Goal: Task Accomplishment & Management: Manage account settings

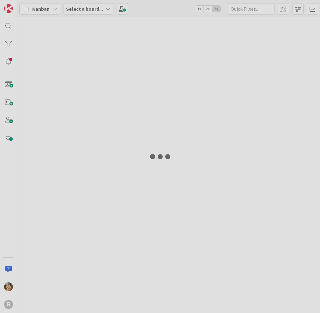
type input "arin"
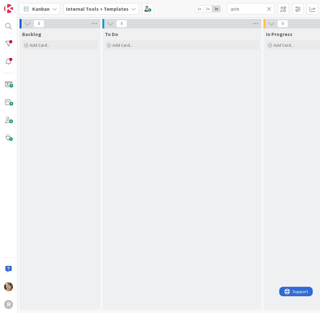
click at [55, 9] on icon at bounding box center [54, 8] width 5 height 5
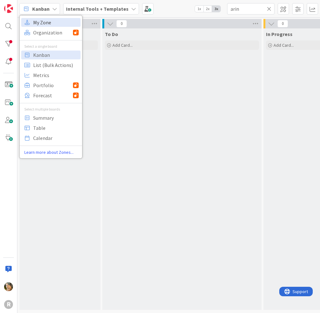
click at [52, 21] on span "My Zone" at bounding box center [55, 22] width 45 height 9
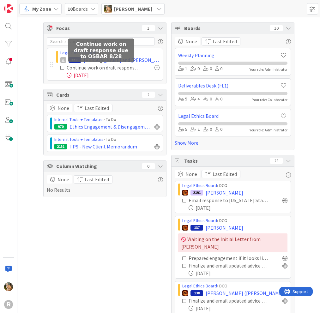
click at [79, 68] on div "Continue work on draft response due to OSBAR 8/28" at bounding box center [104, 68] width 74 height 8
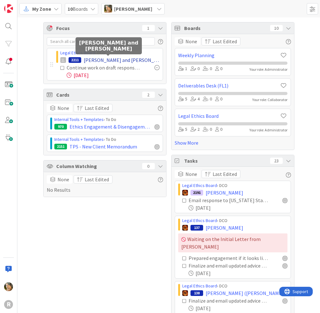
click at [85, 61] on span "[PERSON_NAME] and [PERSON_NAME]" at bounding box center [122, 60] width 76 height 8
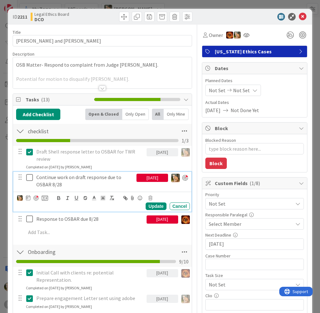
type textarea "x"
click at [58, 178] on p "Continue work on draft response due to OSBAR 8/28" at bounding box center [85, 181] width 98 height 14
click at [146, 178] on div "[DATE]" at bounding box center [152, 178] width 32 height 8
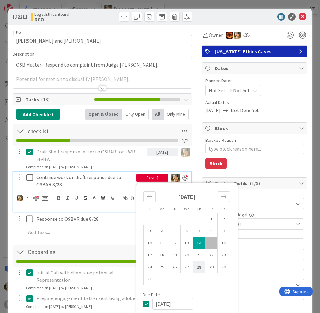
click at [193, 269] on td "28" at bounding box center [199, 267] width 12 height 12
type input "[DATE]"
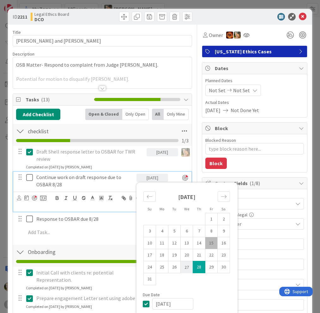
type textarea "x"
click at [116, 163] on div "Draft Shell response letter to OSBAR for TWR review" at bounding box center [90, 155] width 113 height 18
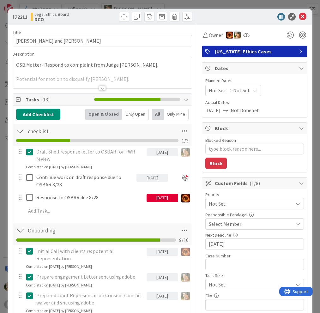
click at [152, 200] on div "[DATE]" at bounding box center [162, 198] width 32 height 8
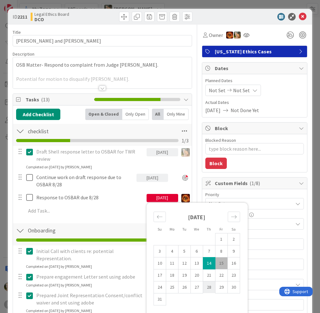
click at [205, 286] on td "28" at bounding box center [209, 287] width 12 height 12
type input "[DATE]"
type textarea "x"
click at [299, 17] on icon at bounding box center [303, 17] width 8 height 8
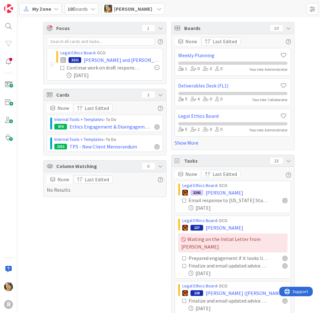
click at [180, 6] on div "My Zone 10 Boards [PERSON_NAME]" at bounding box center [168, 8] width 302 height 17
click at [157, 10] on icon at bounding box center [159, 8] width 5 height 5
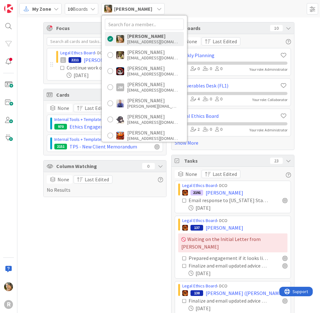
click at [93, 10] on icon at bounding box center [92, 8] width 5 height 5
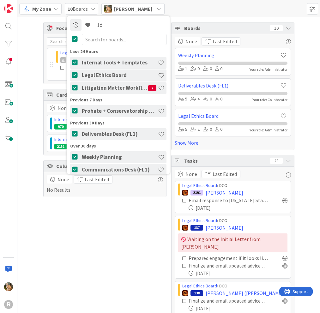
click at [61, 5] on div "My Zone" at bounding box center [40, 8] width 42 height 11
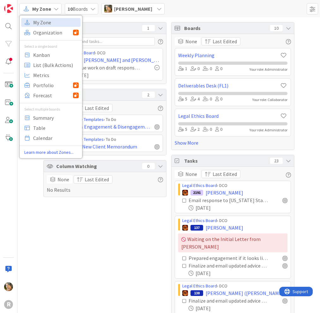
click at [57, 8] on icon at bounding box center [56, 8] width 5 height 5
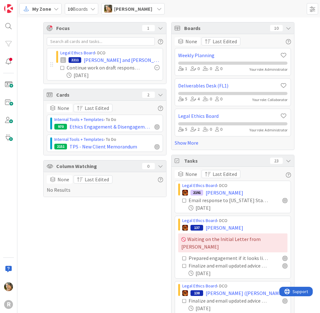
click at [57, 8] on icon at bounding box center [56, 8] width 5 height 5
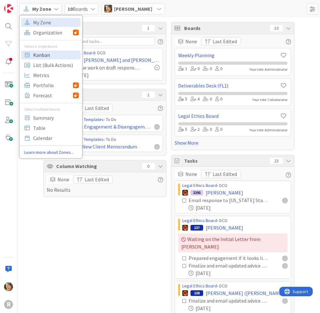
click at [49, 54] on span "Kanban" at bounding box center [55, 54] width 45 height 9
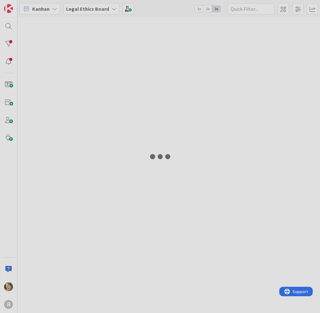
type input "arin"
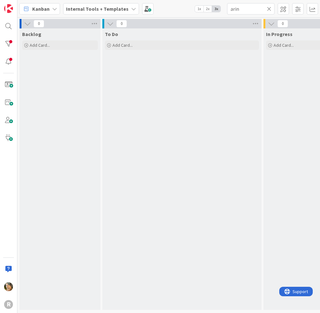
click at [131, 8] on icon at bounding box center [133, 8] width 5 height 5
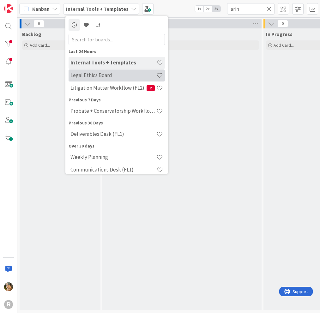
click at [108, 76] on h4 "Legal Ethics Board" at bounding box center [113, 75] width 86 height 6
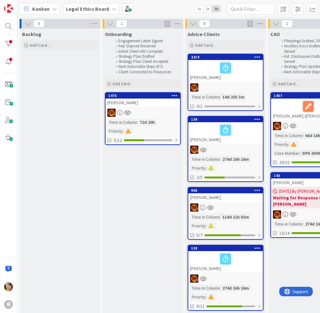
click at [54, 8] on icon at bounding box center [54, 8] width 5 height 5
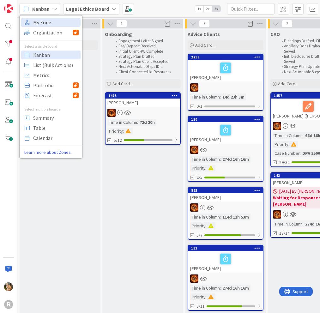
click at [47, 21] on span "My Zone" at bounding box center [55, 22] width 45 height 9
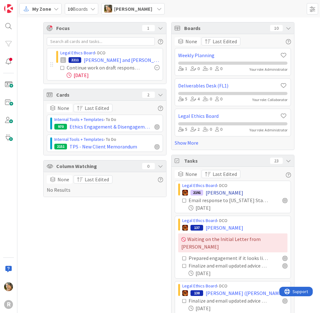
scroll to position [27, 0]
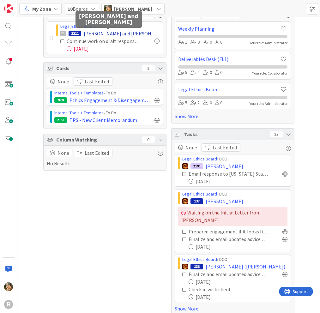
click at [89, 33] on span "[PERSON_NAME] and [PERSON_NAME]" at bounding box center [122, 34] width 76 height 8
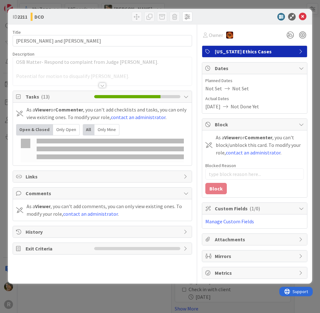
type textarea "x"
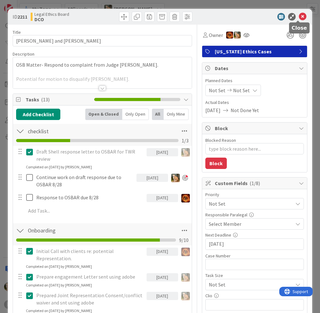
click at [299, 17] on icon at bounding box center [303, 17] width 8 height 8
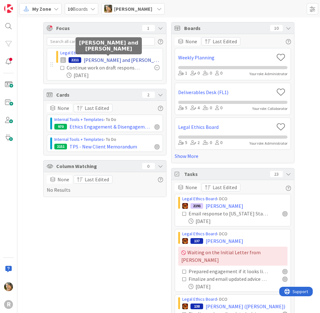
click at [91, 60] on span "[PERSON_NAME] and [PERSON_NAME]" at bounding box center [122, 60] width 76 height 8
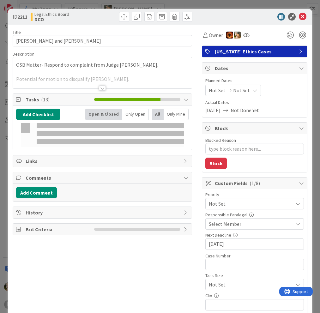
type textarea "x"
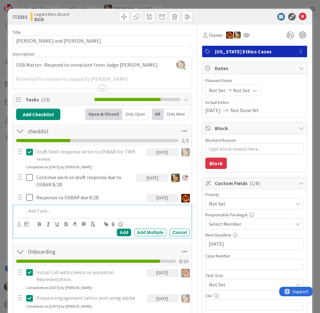
click at [44, 211] on p at bounding box center [106, 210] width 161 height 7
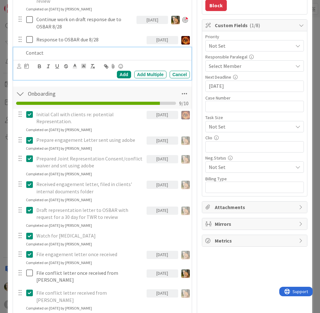
scroll to position [189, 0]
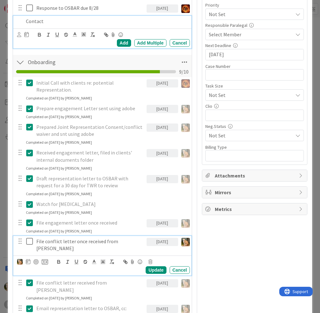
click at [67, 241] on p "File conflict letter once received from [PERSON_NAME]" at bounding box center [90, 245] width 108 height 14
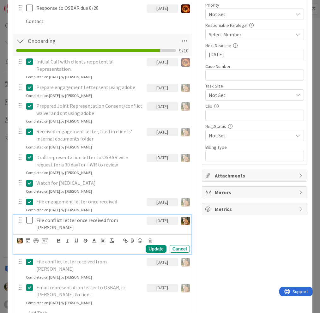
scroll to position [168, 0]
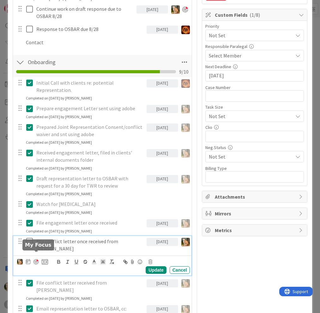
click at [35, 259] on div at bounding box center [35, 261] width 5 height 5
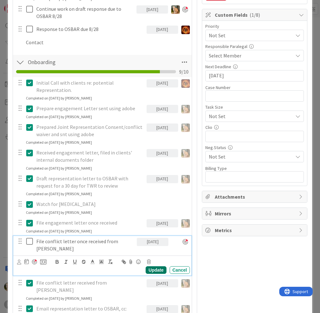
click at [158, 271] on div "Update" at bounding box center [156, 270] width 21 height 8
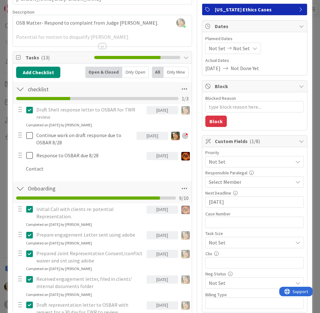
scroll to position [10, 0]
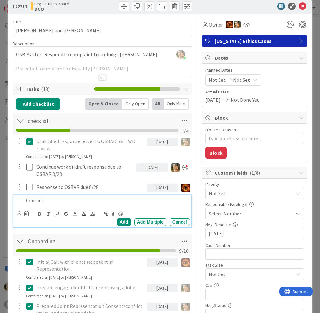
click at [57, 195] on div "Contact" at bounding box center [106, 200] width 166 height 11
click at [28, 216] on div at bounding box center [26, 214] width 4 height 8
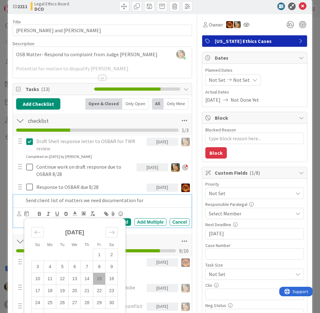
click at [98, 279] on td "15" at bounding box center [99, 278] width 12 height 12
click at [18, 213] on icon at bounding box center [19, 213] width 4 height 5
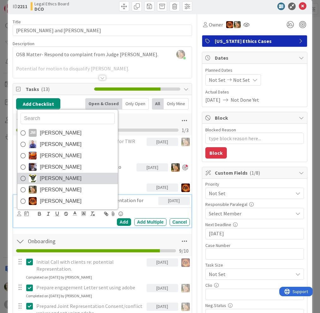
scroll to position [42, 0]
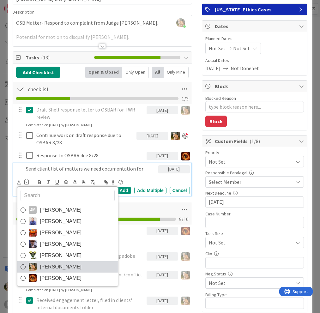
click at [48, 265] on span "[PERSON_NAME]" at bounding box center [61, 266] width 42 height 9
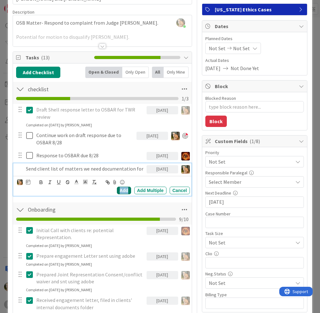
click at [118, 189] on div "Add" at bounding box center [124, 191] width 14 height 8
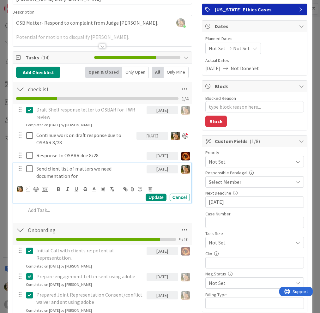
click at [59, 167] on p "Send client list of matters we need documentation for" at bounding box center [90, 172] width 108 height 14
click at [36, 188] on div at bounding box center [35, 189] width 5 height 5
click at [150, 196] on div "Update" at bounding box center [156, 197] width 21 height 8
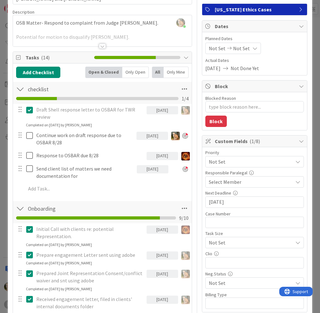
scroll to position [0, 0]
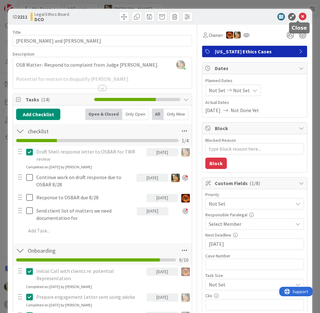
click at [299, 15] on icon at bounding box center [303, 17] width 8 height 8
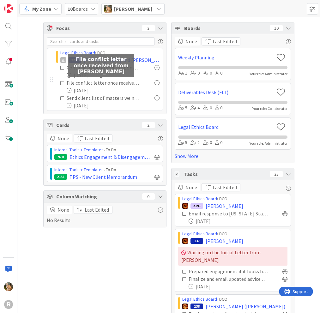
click at [75, 82] on div "File conflict letter once received from [PERSON_NAME]" at bounding box center [104, 83] width 74 height 8
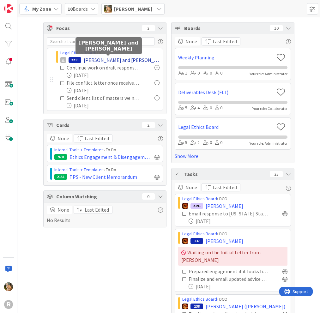
click at [97, 61] on span "[PERSON_NAME] and [PERSON_NAME]" at bounding box center [122, 60] width 76 height 8
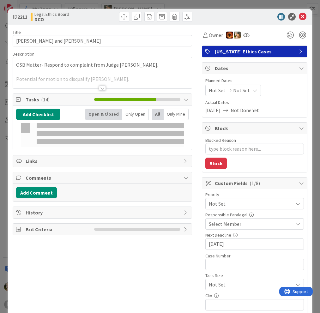
type textarea "x"
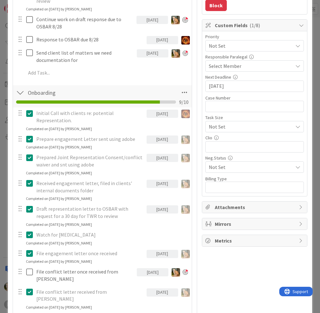
scroll to position [189, 0]
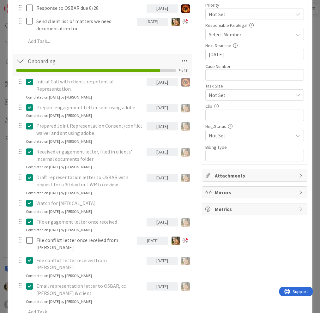
click at [153, 241] on div "[DATE]" at bounding box center [153, 240] width 32 height 8
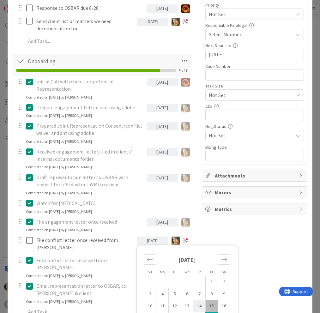
click at [195, 304] on td "14" at bounding box center [199, 306] width 12 height 12
type input "[DATE]"
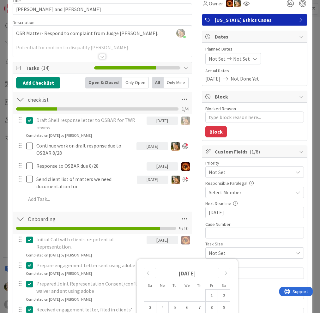
scroll to position [0, 0]
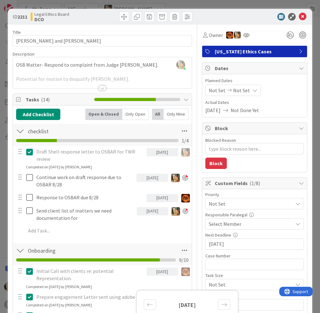
click at [299, 17] on icon at bounding box center [303, 17] width 8 height 8
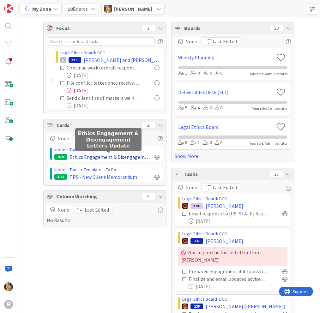
click at [84, 157] on span "Ethics Engagement & Disengagement Letters Update" at bounding box center [110, 157] width 82 height 8
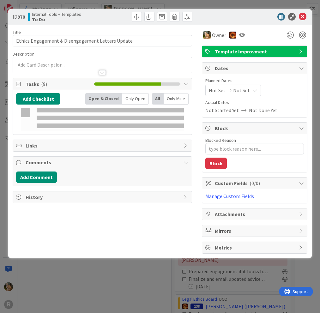
type textarea "x"
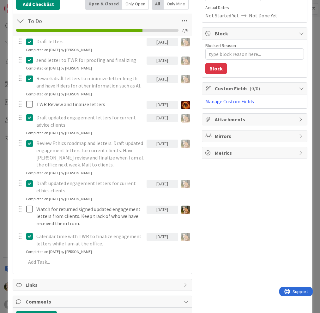
scroll to position [138, 0]
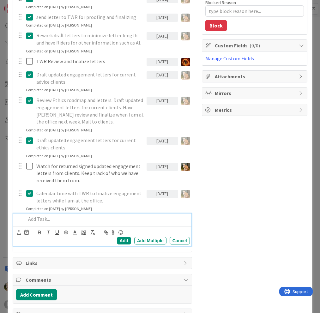
click at [39, 218] on p at bounding box center [106, 218] width 161 height 7
click at [19, 233] on icon at bounding box center [19, 232] width 4 height 5
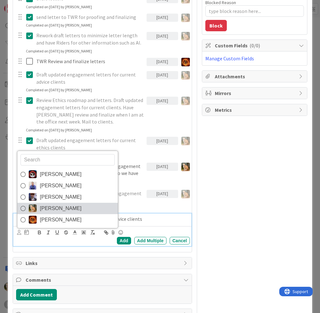
click at [45, 207] on span "[PERSON_NAME]" at bounding box center [61, 208] width 42 height 9
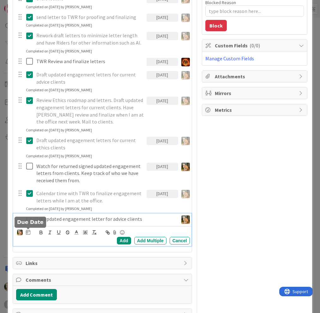
click at [29, 232] on icon at bounding box center [28, 231] width 4 height 5
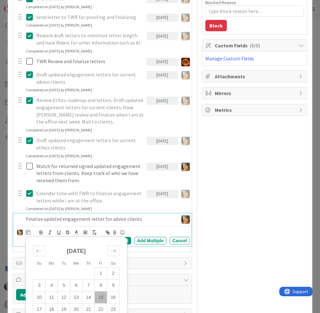
click at [99, 298] on td "15" at bounding box center [101, 297] width 12 height 12
click at [146, 229] on div "Jasmin Sanchez John Grant Minka Laine Friesen Stacey Burzota Ted Reuter Su Mo T…" at bounding box center [103, 236] width 172 height 16
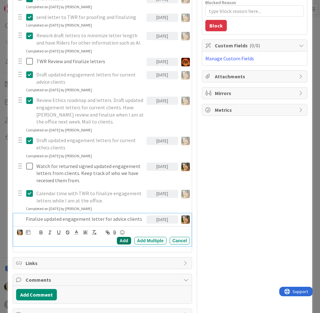
click at [118, 239] on div "Add" at bounding box center [124, 241] width 14 height 8
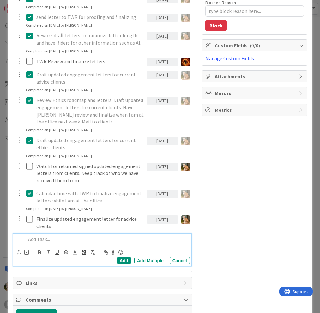
click at [41, 239] on p at bounding box center [106, 238] width 161 height 7
click at [26, 251] on icon at bounding box center [26, 251] width 4 height 5
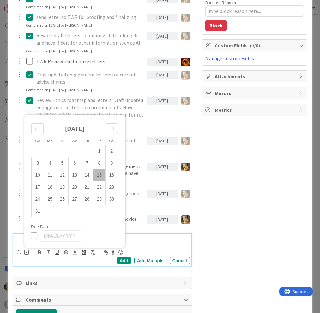
click at [165, 235] on p at bounding box center [106, 238] width 161 height 7
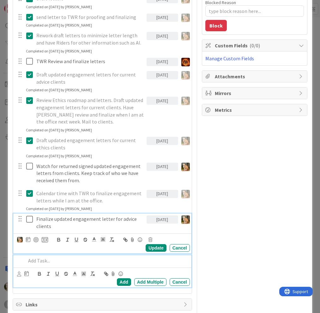
scroll to position [159, 0]
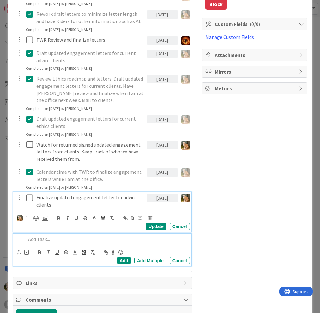
click at [65, 217] on div "Finalize updated engagement letter for advice clients 08/15/2025 Update Cancel" at bounding box center [102, 211] width 178 height 39
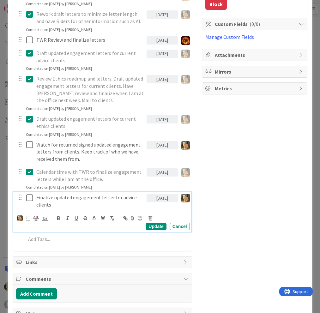
click at [36, 218] on div at bounding box center [35, 218] width 5 height 5
click at [146, 226] on div "Update" at bounding box center [156, 227] width 21 height 8
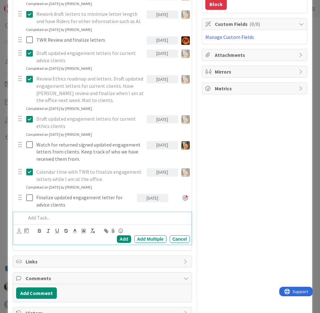
click at [41, 221] on p at bounding box center [106, 217] width 161 height 7
click at [18, 232] on icon at bounding box center [19, 231] width 4 height 5
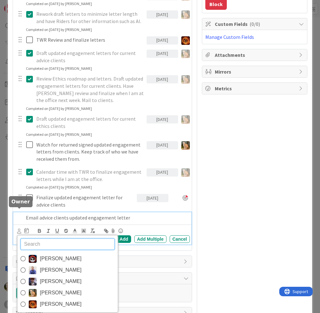
scroll to position [179, 0]
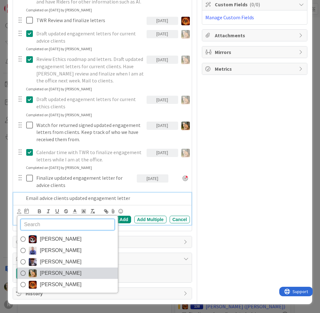
click at [40, 272] on span "[PERSON_NAME]" at bounding box center [61, 272] width 42 height 9
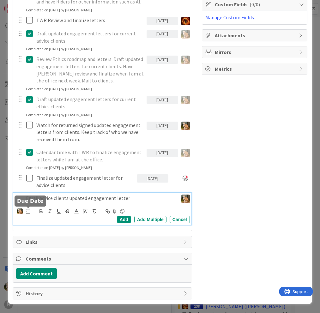
click at [29, 210] on icon at bounding box center [28, 210] width 4 height 5
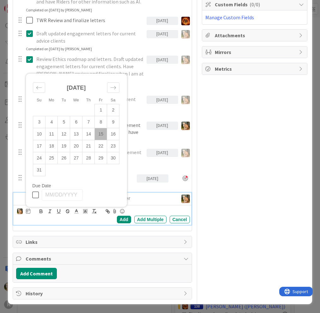
click at [98, 135] on td "15" at bounding box center [101, 134] width 12 height 12
click at [122, 219] on div "Add" at bounding box center [124, 220] width 14 height 8
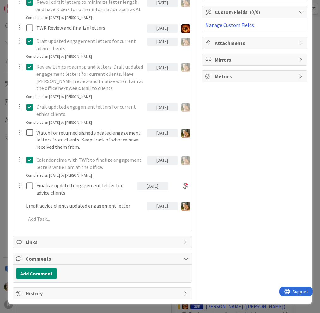
scroll to position [171, 0]
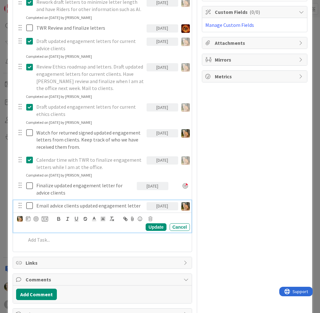
click at [74, 207] on body "R My Zone 10 Boards Stacey Burzota Focus 4 Legal Ethics Board › DCO 2211 Janzen…" at bounding box center [160, 156] width 320 height 313
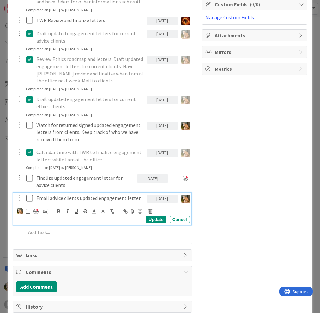
click at [35, 210] on div at bounding box center [35, 211] width 5 height 5
type textarea "x"
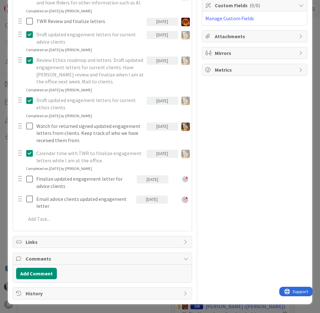
click at [150, 225] on div "Draft letters 05/13/2025 Update Cancel Completed on 05/15/2025 by Stacey Burzot…" at bounding box center [102, 90] width 172 height 274
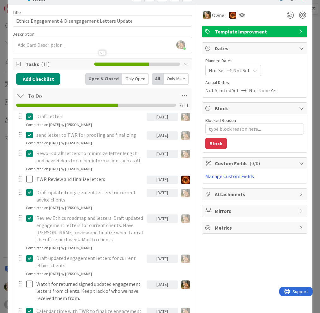
scroll to position [0, 0]
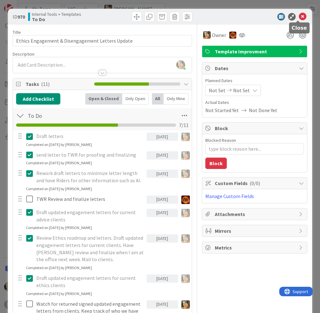
click at [299, 15] on icon at bounding box center [303, 17] width 8 height 8
